Goal: Navigation & Orientation: Find specific page/section

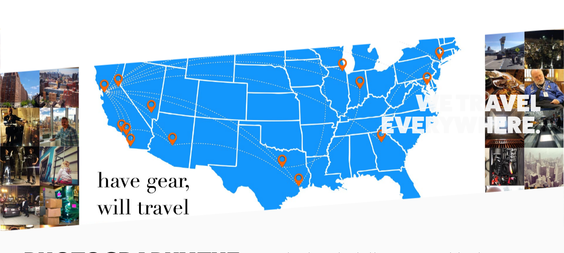
scroll to position [1192, 0]
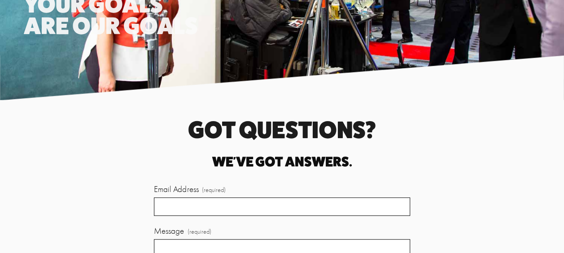
scroll to position [1860, 0]
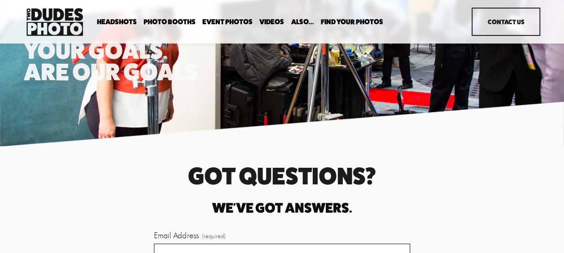
click at [0, 0] on span "Office Photography" at bounding box center [0, 0] width 0 height 0
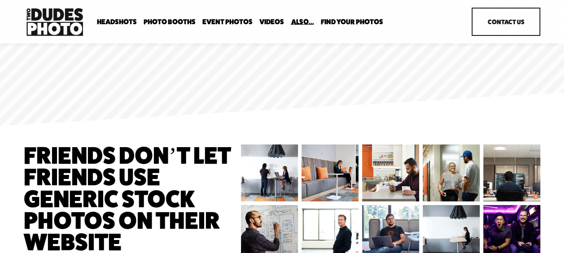
click at [0, 0] on span "Executive / VIP Portraits" at bounding box center [0, 0] width 0 height 0
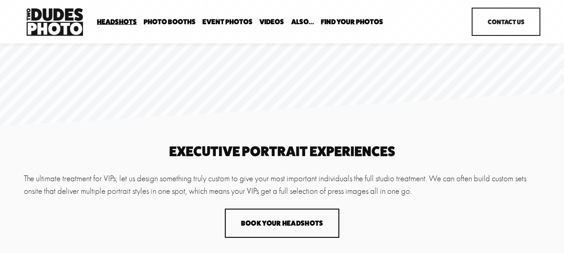
click at [120, 15] on div "Headshots Expo Headshots In Your Office Executive / VIP Portraits" at bounding box center [242, 22] width 437 height 32
click at [0, 0] on span "Expo Headshots" at bounding box center [0, 0] width 0 height 0
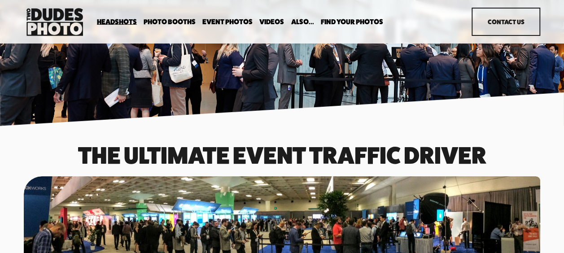
click at [221, 22] on link "Event Photos" at bounding box center [227, 22] width 50 height 9
